Goal: Check status

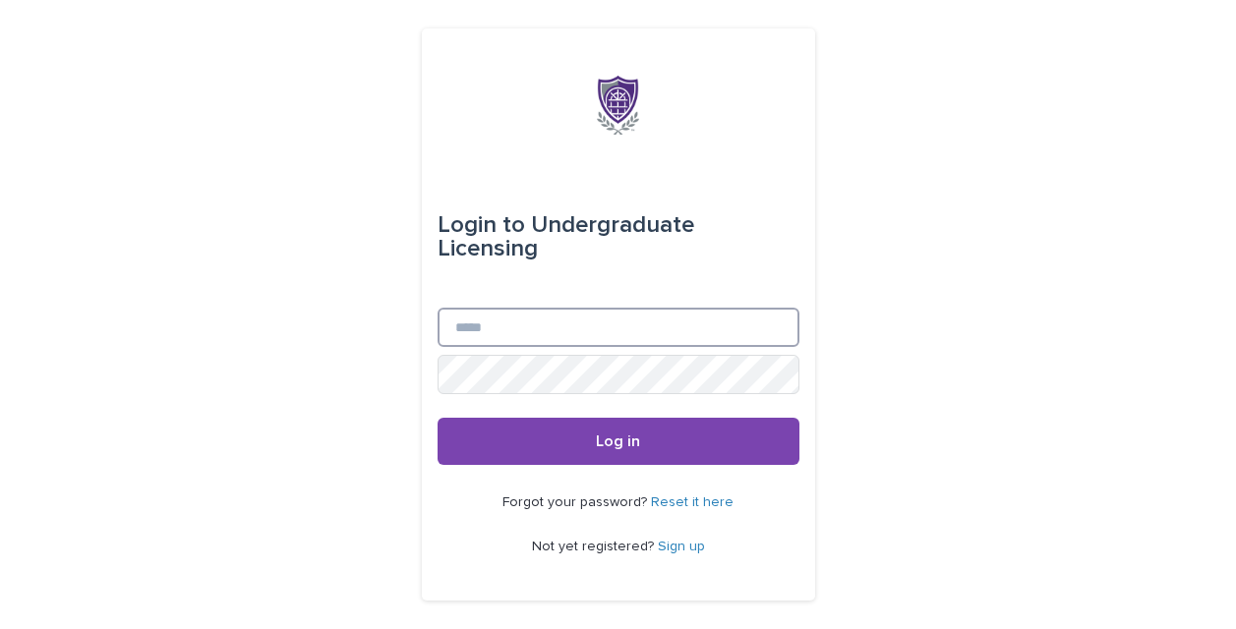
click at [508, 314] on input "Email" at bounding box center [619, 327] width 362 height 39
type input "**********"
click at [438, 418] on button "Log in" at bounding box center [619, 441] width 362 height 47
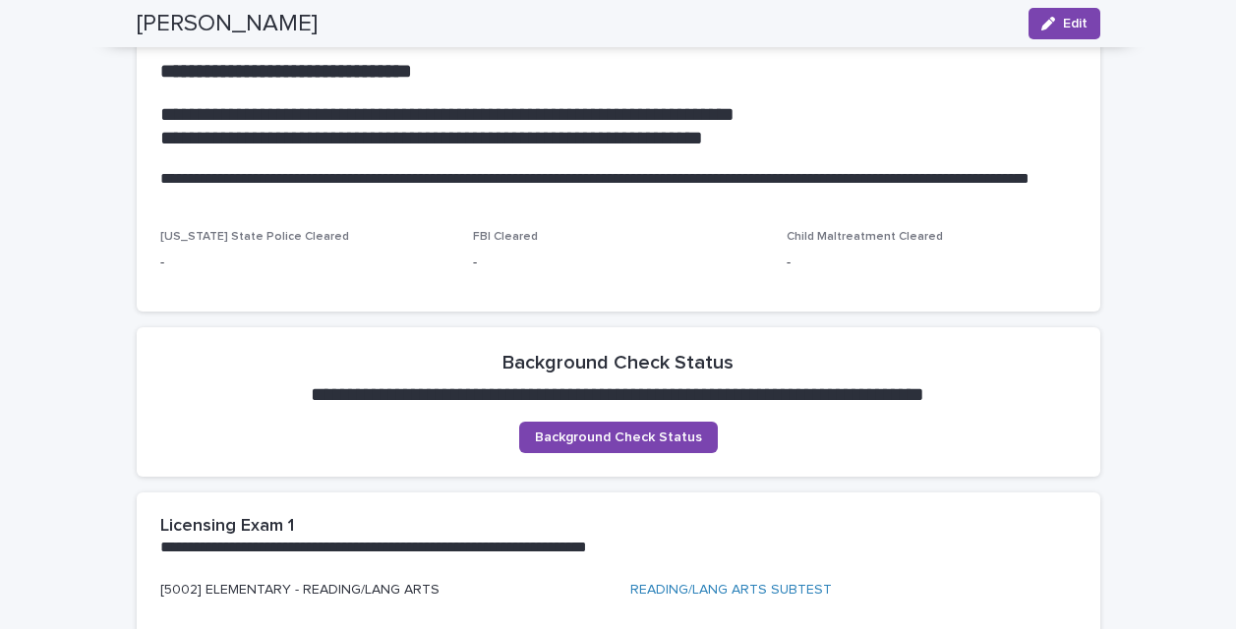
scroll to position [794, 0]
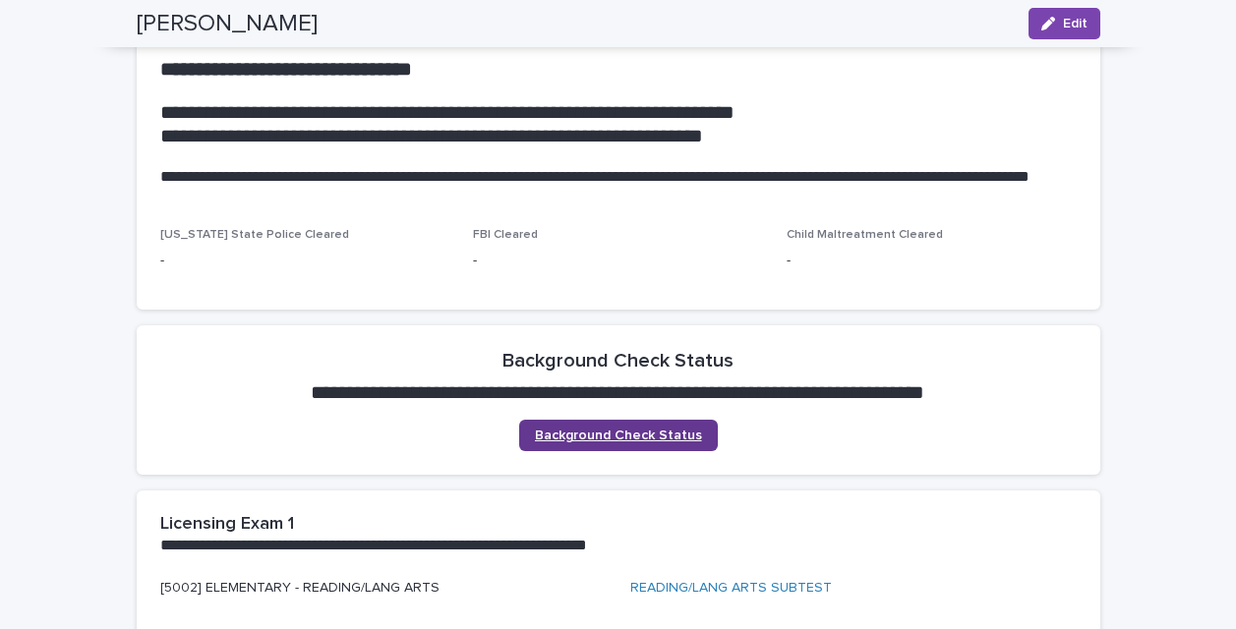
click at [593, 435] on span "Background Check Status" at bounding box center [618, 436] width 167 height 14
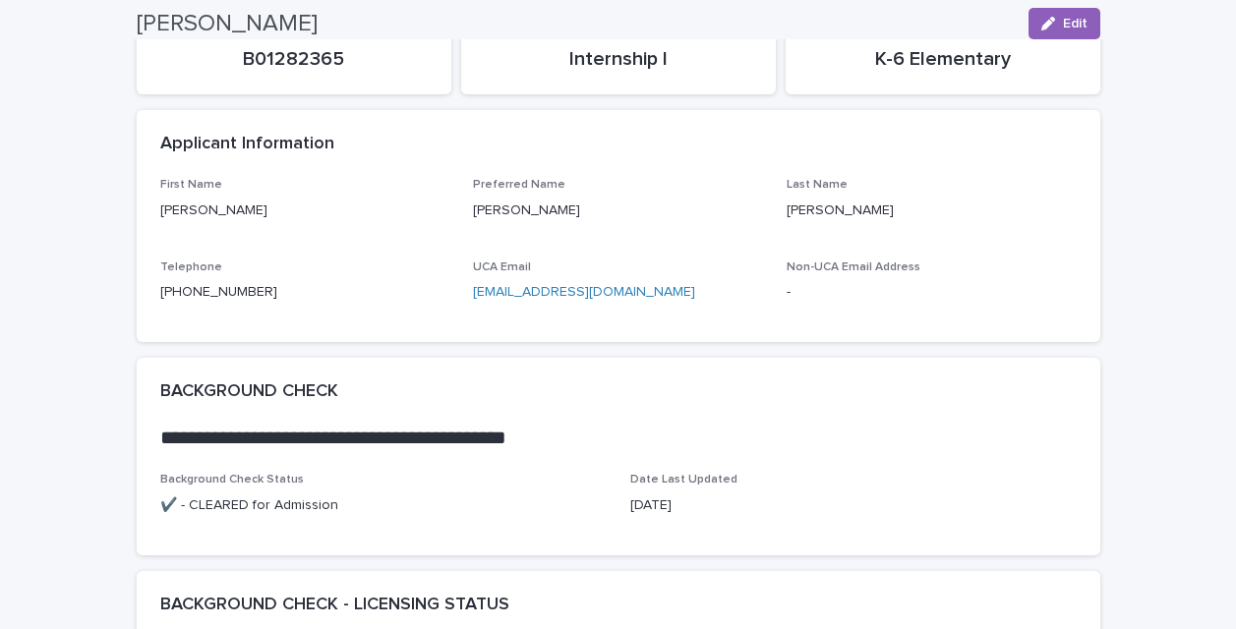
scroll to position [0, 0]
